Goal: Task Accomplishment & Management: Complete application form

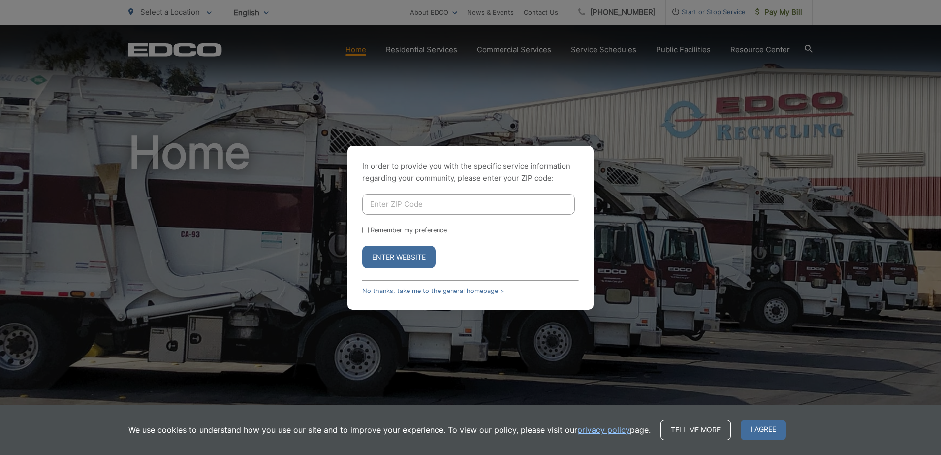
drag, startPoint x: 423, startPoint y: 205, endPoint x: 428, endPoint y: 201, distance: 6.0
click at [423, 204] on input "Enter ZIP Code" at bounding box center [468, 204] width 213 height 21
type input "92003"
click at [395, 179] on p "In order to provide you with the specific service information regarding your co…" at bounding box center [470, 172] width 217 height 24
click at [379, 260] on button "Enter Website" at bounding box center [398, 257] width 73 height 23
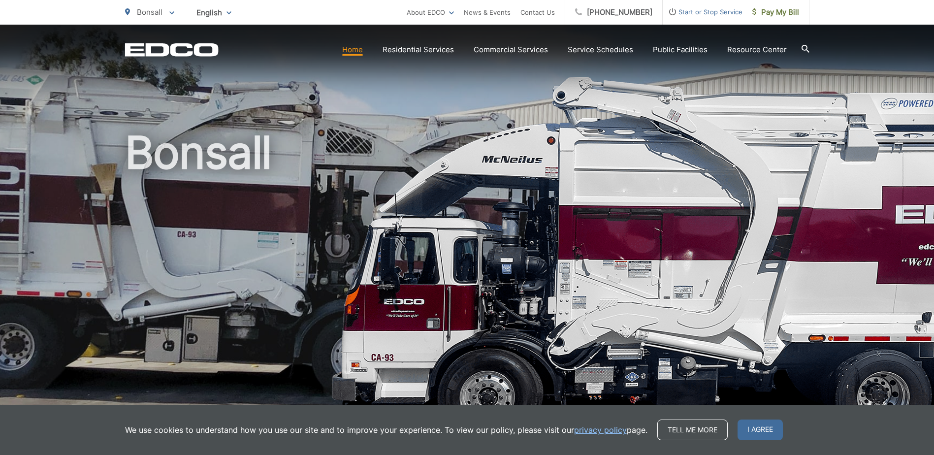
click at [768, 428] on span "I agree" at bounding box center [759, 429] width 45 height 21
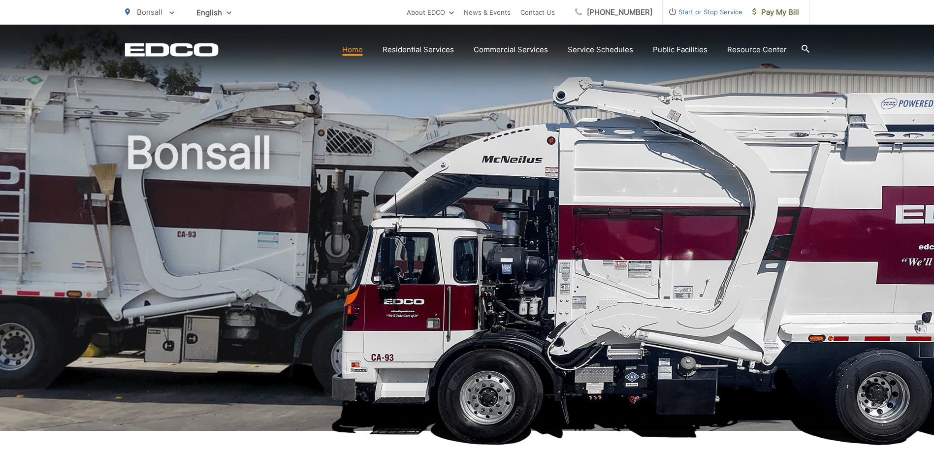
click at [708, 12] on span "Start or Stop Service" at bounding box center [703, 12] width 80 height 12
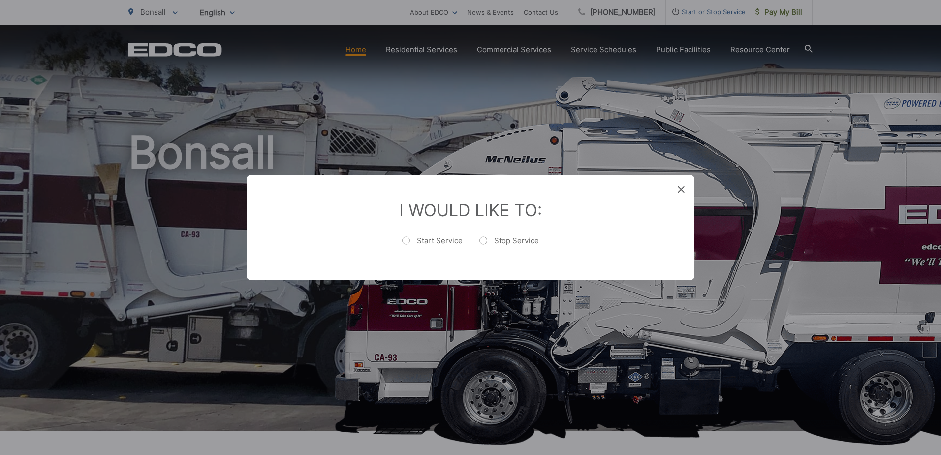
click at [437, 241] on label "Start Service" at bounding box center [432, 246] width 61 height 20
radio input "true"
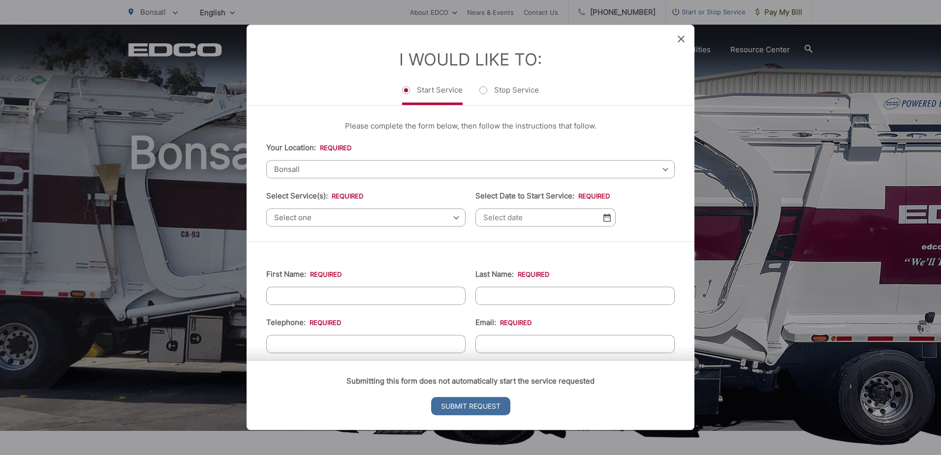
click at [306, 216] on span "Select one" at bounding box center [365, 217] width 199 height 18
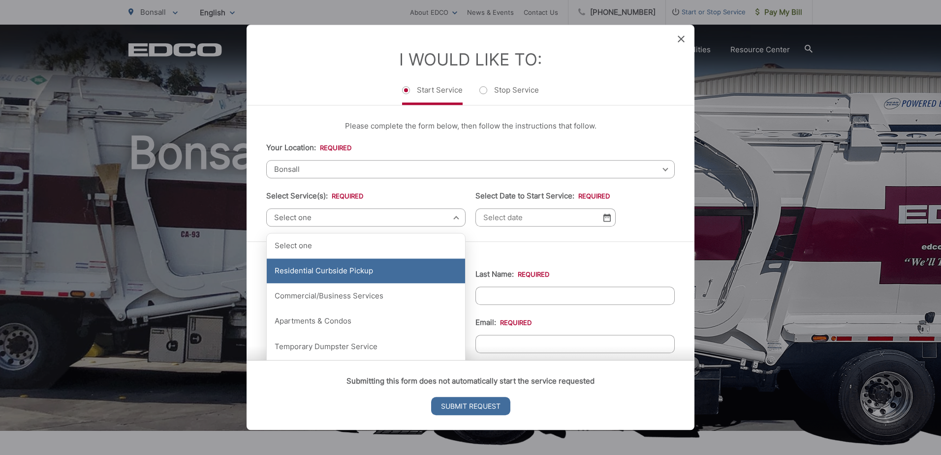
click at [304, 264] on div "Residential Curbside Pickup" at bounding box center [366, 270] width 198 height 25
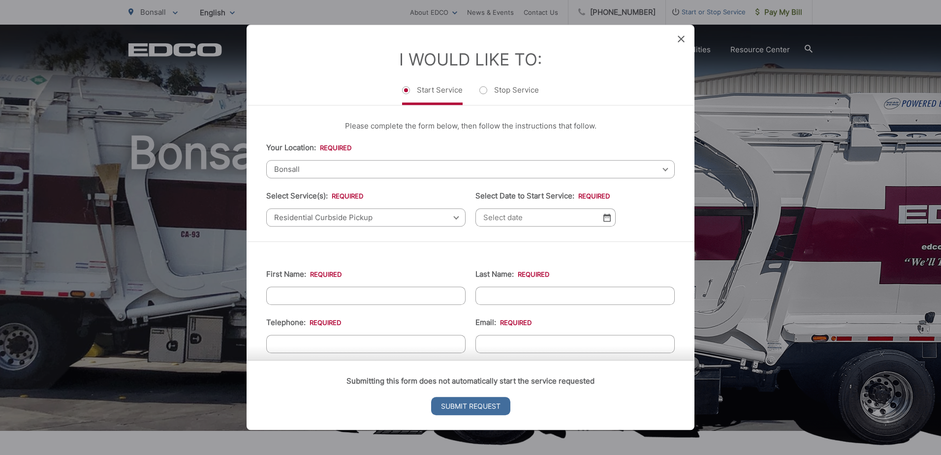
click at [494, 218] on input "Select Date to Start Service: *" at bounding box center [546, 217] width 140 height 18
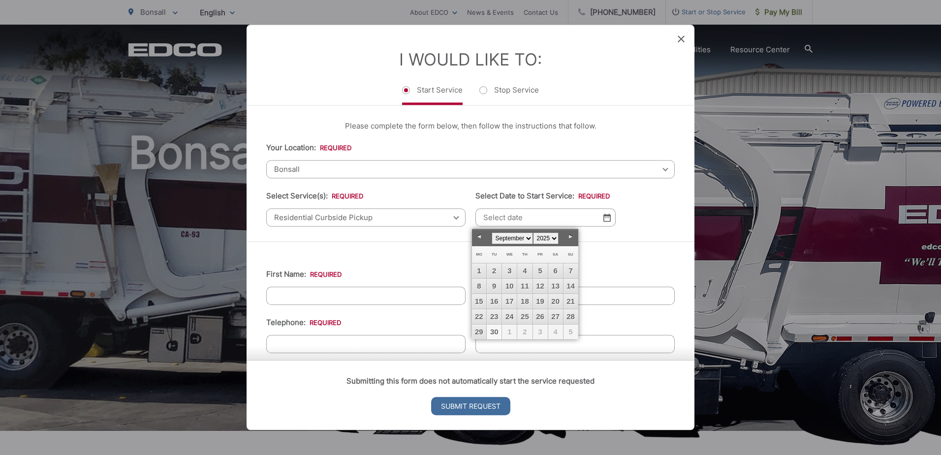
click at [494, 331] on link "30" at bounding box center [494, 331] width 15 height 15
type input "09/30/2025"
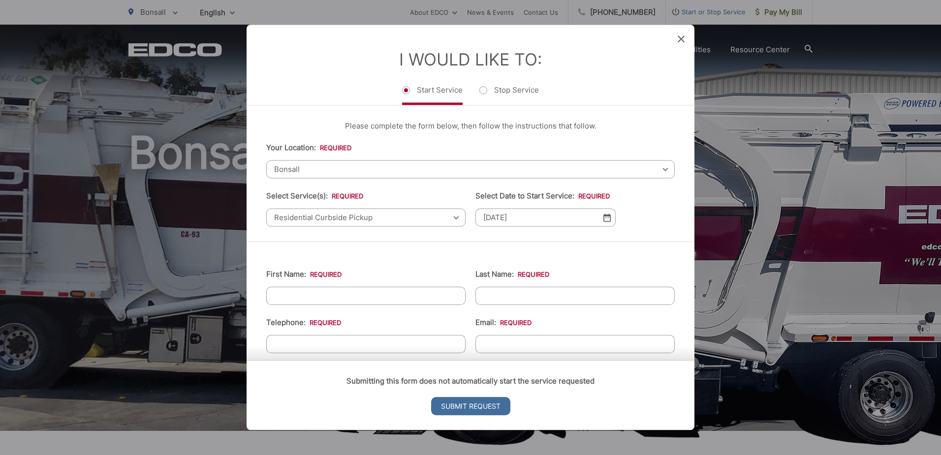
click at [320, 297] on input "First Name: *" at bounding box center [365, 296] width 199 height 18
type input "JESUS"
type input "GALVAN"
type input "(858) 200-9813"
drag, startPoint x: 414, startPoint y: 345, endPoint x: 408, endPoint y: 347, distance: 6.2
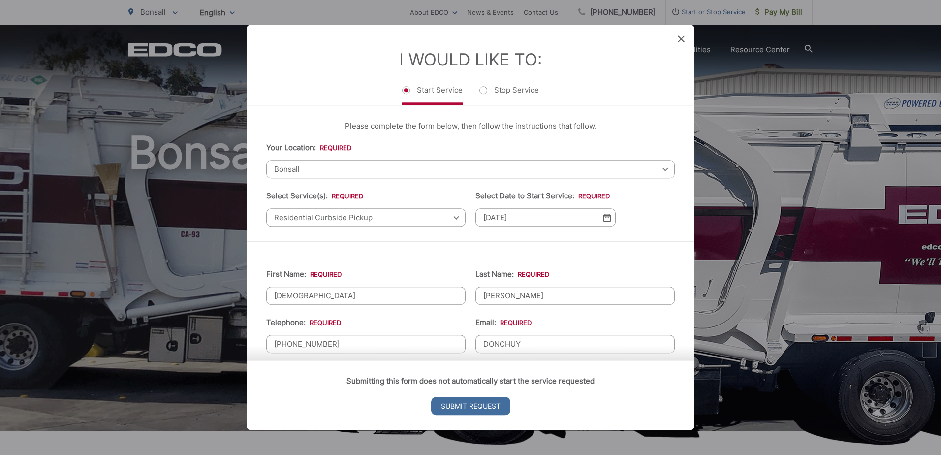
click at [409, 347] on form "Entry Status None In Progress Completed None None In Progress Completed I Would…" at bounding box center [471, 227] width 448 height 405
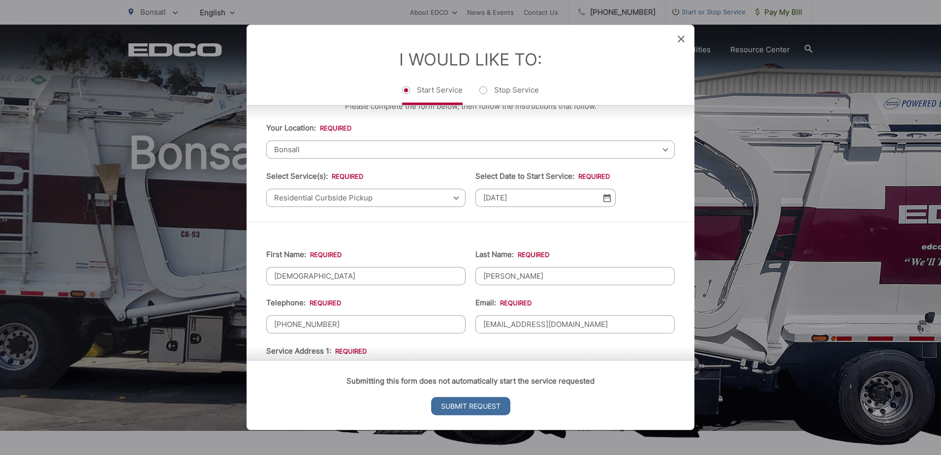
scroll to position [49, 0]
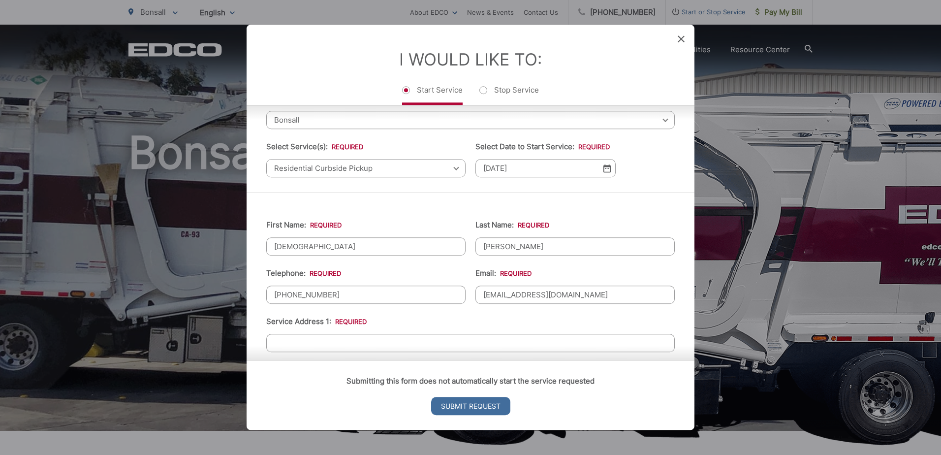
type input "CHUYSAA55@GMAIL.COM"
click at [318, 334] on input "Service Address 1: *" at bounding box center [470, 343] width 409 height 18
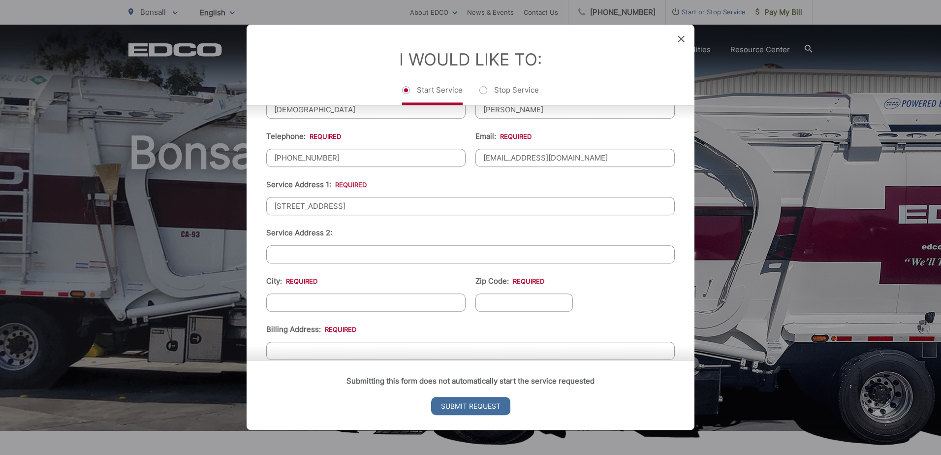
scroll to position [187, 0]
type input "6971 W. LILAC RD."
click at [354, 294] on input "City: *" at bounding box center [365, 301] width 199 height 18
type input "BONSALL"
type input "92003"
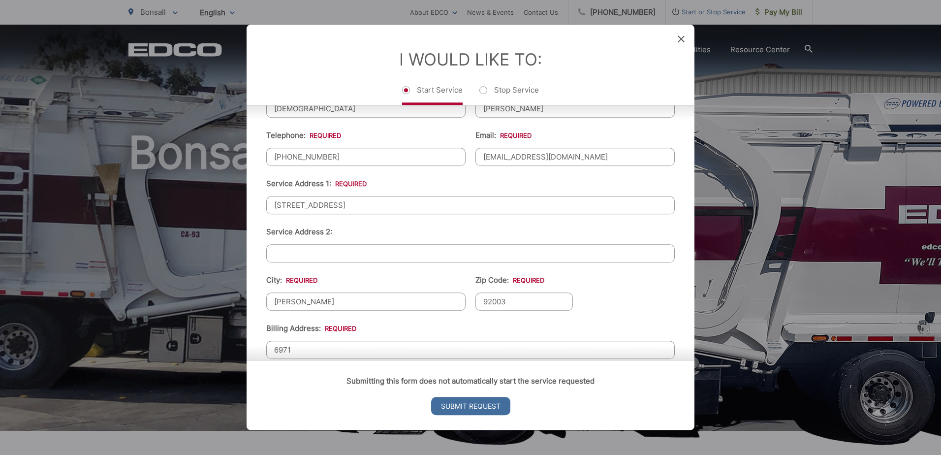
type input "6971 W. Lilac Rd."
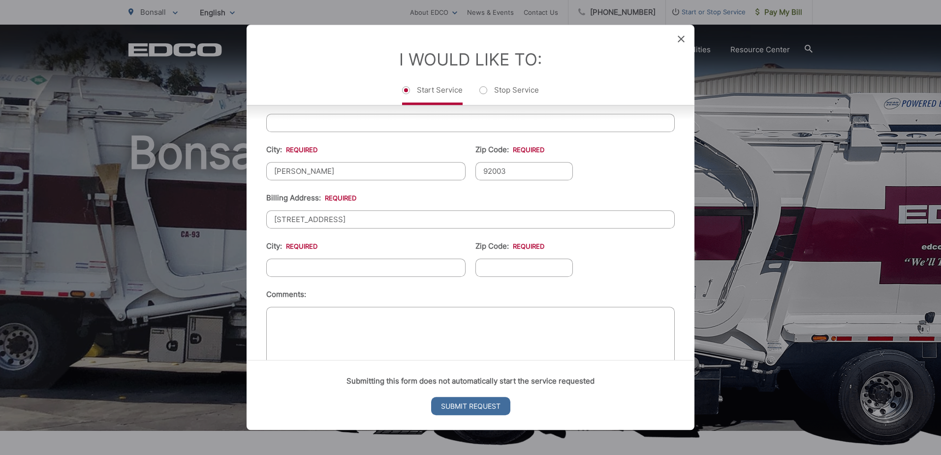
scroll to position [342, 0]
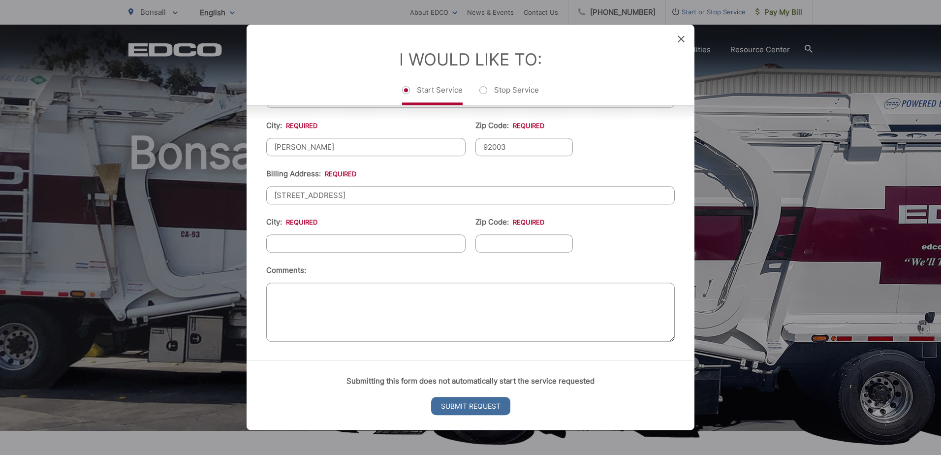
click at [297, 246] on input "City: *" at bounding box center [365, 243] width 199 height 18
type input "Bonsall"
type input "92003"
click at [467, 404] on input "Submit Request" at bounding box center [470, 406] width 79 height 18
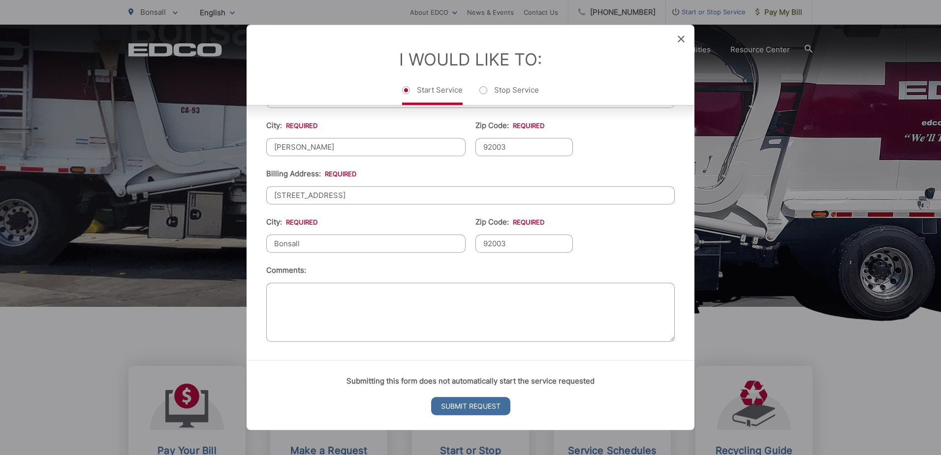
scroll to position [0, 0]
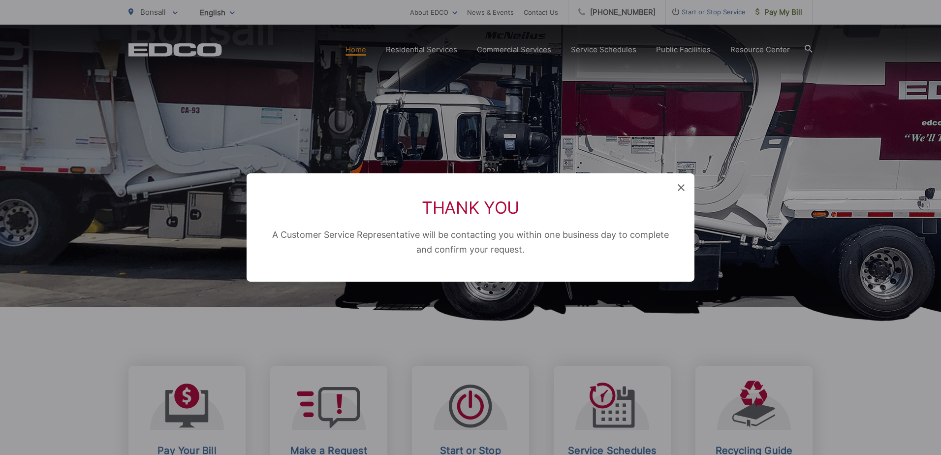
click at [679, 187] on icon at bounding box center [681, 187] width 7 height 7
